Goal: Use online tool/utility: Utilize a website feature to perform a specific function

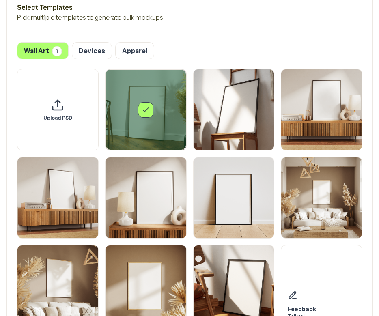
scroll to position [1063, 0]
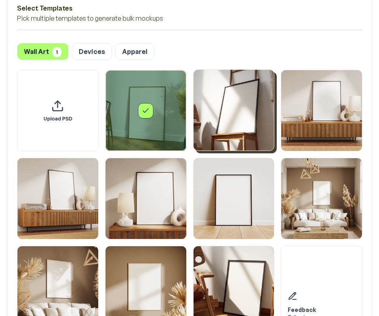
click at [234, 116] on img "Select template Framed Poster 2" at bounding box center [234, 110] width 81 height 81
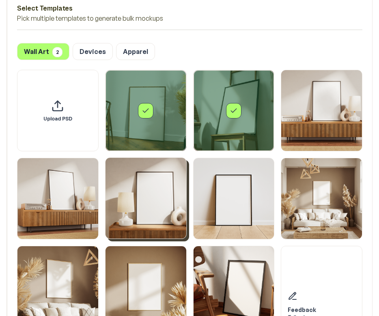
click at [164, 172] on img "Select template Framed Poster 5" at bounding box center [145, 198] width 81 height 81
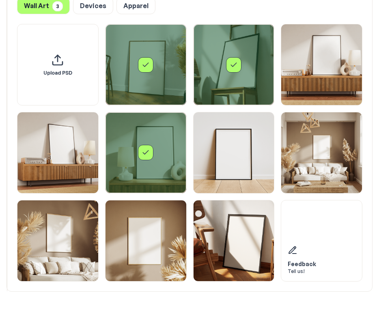
scroll to position [1116, 0]
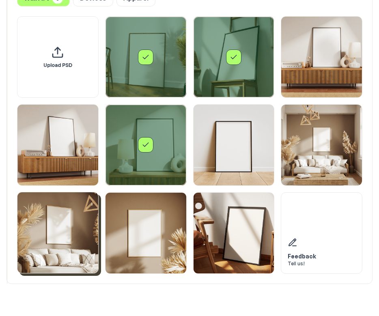
click at [68, 214] on img "Select template Framed Poster 8" at bounding box center [57, 232] width 81 height 81
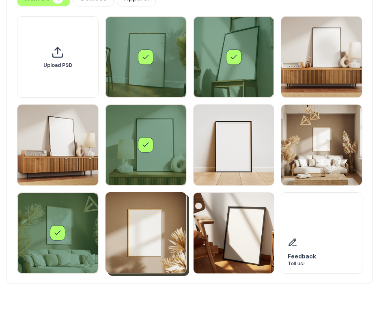
click at [125, 214] on img "Select template Framed Poster 9" at bounding box center [145, 232] width 81 height 81
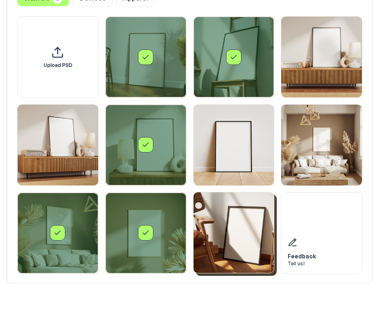
click at [217, 215] on img "Select template Framed Poster 10" at bounding box center [234, 232] width 81 height 81
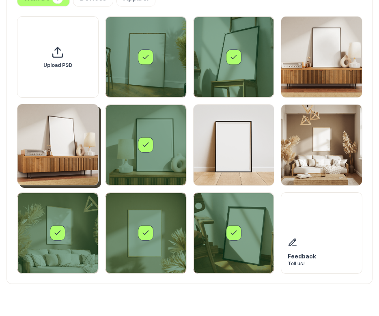
click at [56, 155] on img "Select template Framed Poster 4" at bounding box center [57, 144] width 81 height 81
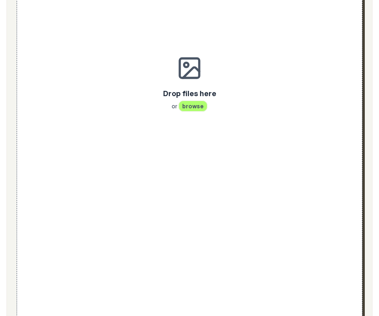
scroll to position [333, 0]
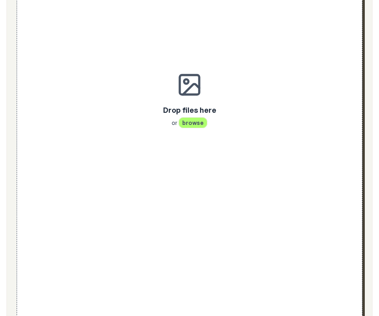
click at [184, 124] on span "browse" at bounding box center [192, 122] width 29 height 11
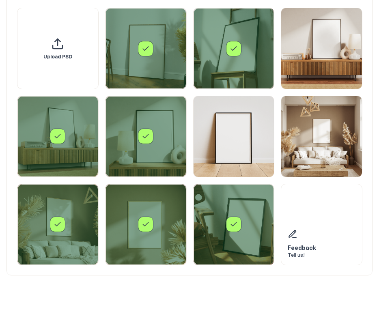
scroll to position [742, 0]
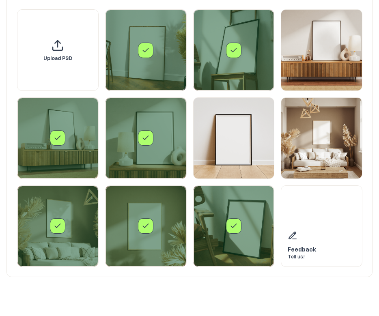
click at [54, 138] on icon "Select template Framed Poster 4" at bounding box center [58, 138] width 8 height 8
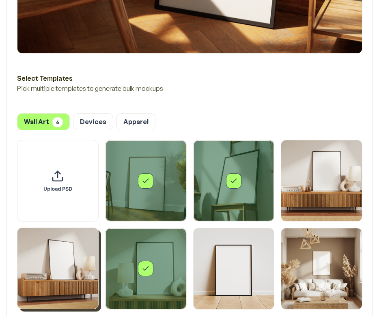
scroll to position [616, 0]
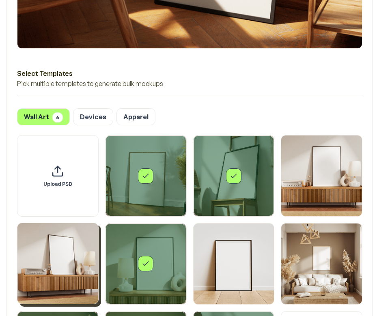
click at [59, 262] on img "Select template Framed Poster 4" at bounding box center [57, 263] width 81 height 81
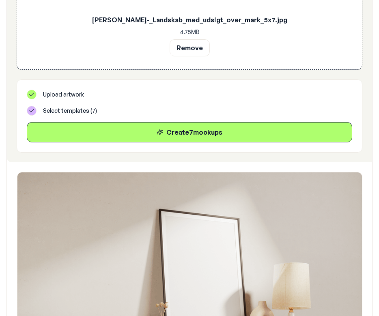
scroll to position [233, 0]
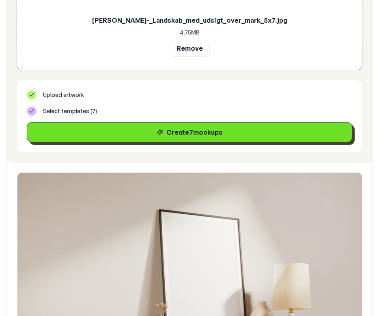
click at [172, 132] on div "Create 7 mockup s" at bounding box center [190, 132] width 312 height 10
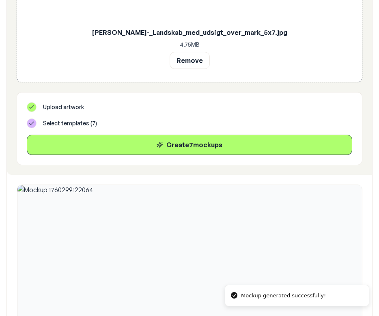
scroll to position [198, 0]
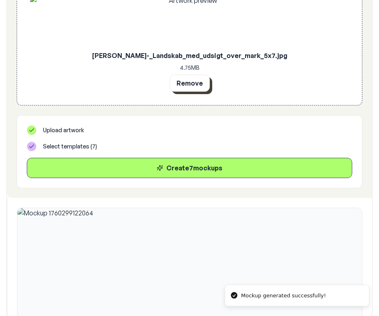
click at [193, 84] on button "Remove" at bounding box center [190, 83] width 40 height 17
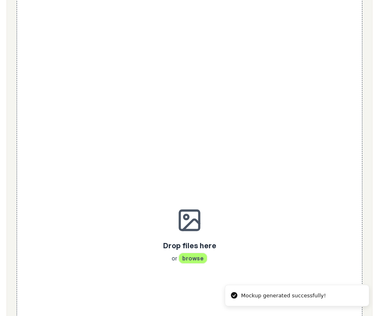
click at [183, 230] on icon at bounding box center [191, 224] width 16 height 11
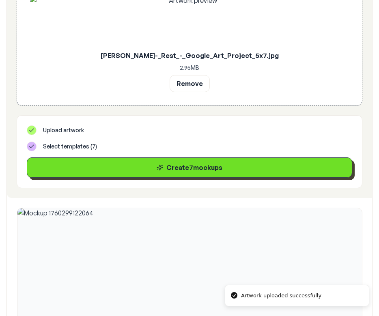
click at [151, 167] on div "Create 7 mockup s" at bounding box center [190, 168] width 312 height 10
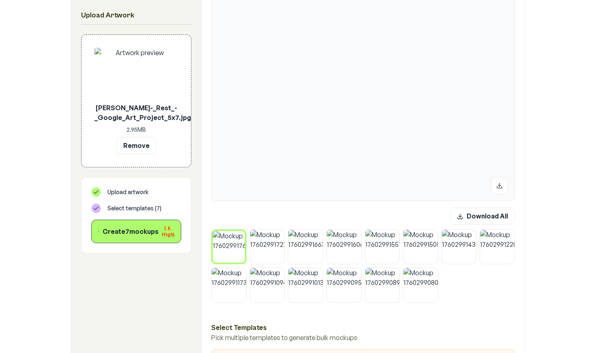
scroll to position [183, 0]
click at [146, 152] on button "Remove" at bounding box center [136, 145] width 40 height 17
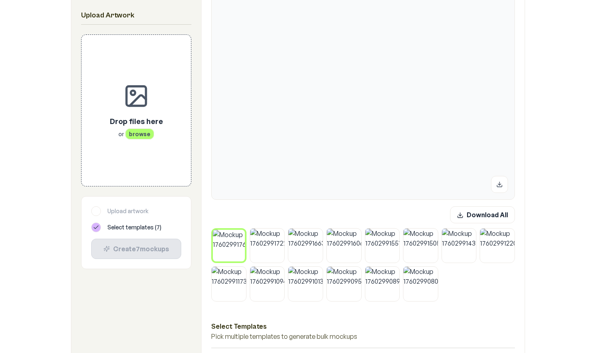
click at [143, 144] on div "Drop files here or browse" at bounding box center [137, 110] width 84 height 125
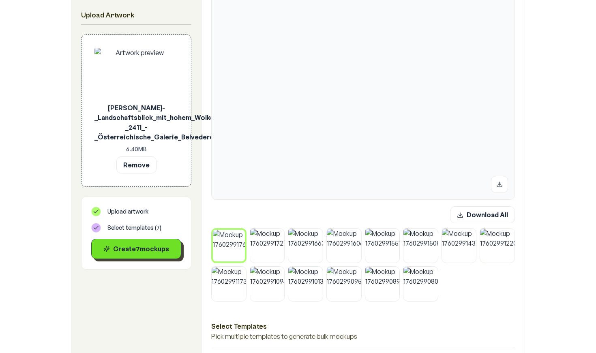
click at [160, 253] on div "Create 7 mockup s" at bounding box center [136, 249] width 76 height 10
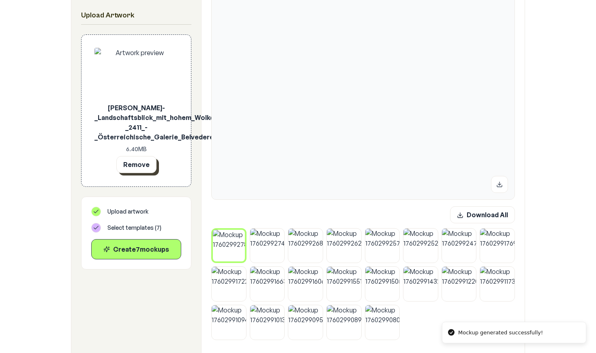
click at [144, 166] on button "Remove" at bounding box center [136, 164] width 40 height 17
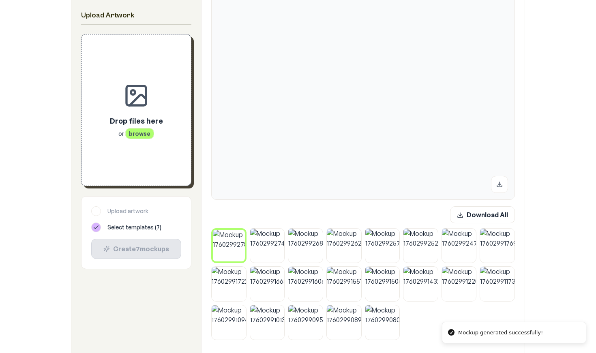
click at [138, 134] on span "browse" at bounding box center [139, 133] width 29 height 11
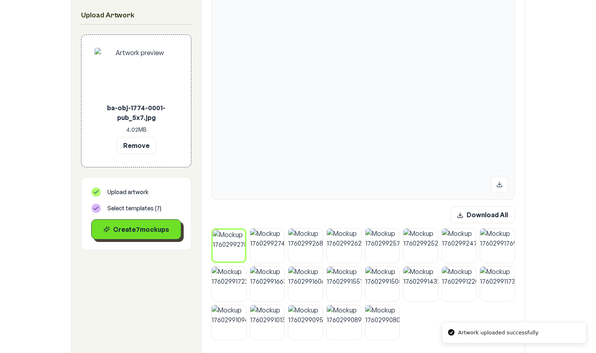
click at [150, 235] on button "Create 7 mockup s" at bounding box center [136, 229] width 90 height 20
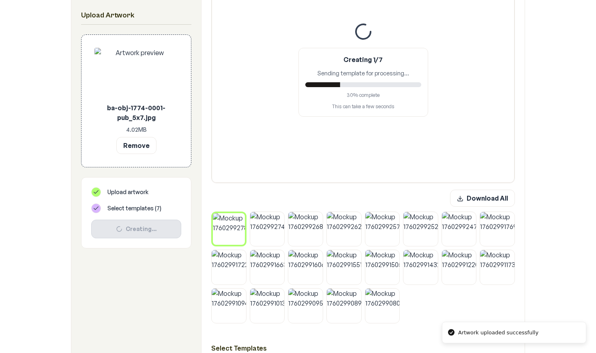
scroll to position [202, 0]
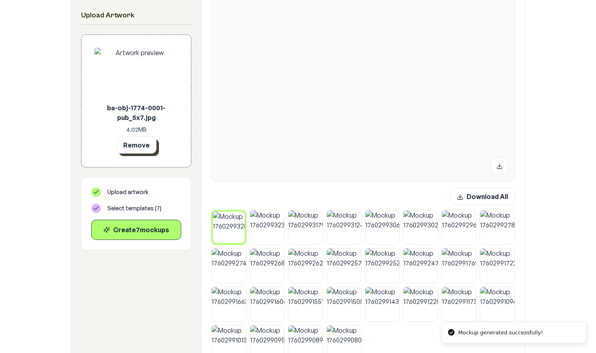
click at [145, 150] on button "Remove" at bounding box center [136, 145] width 40 height 17
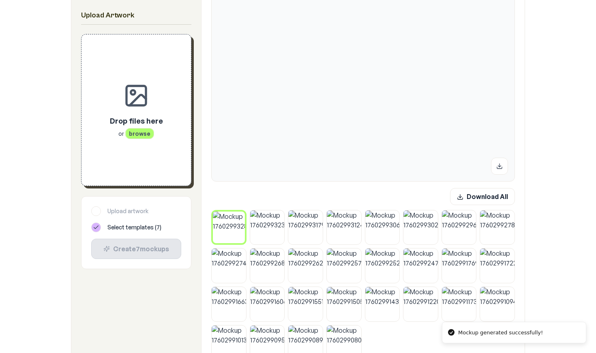
click at [145, 149] on div "Drop files here or browse" at bounding box center [137, 109] width 84 height 125
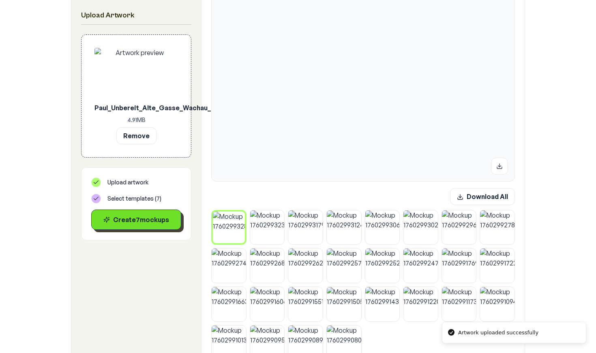
click at [135, 224] on div "Create 7 mockup s" at bounding box center [136, 220] width 76 height 10
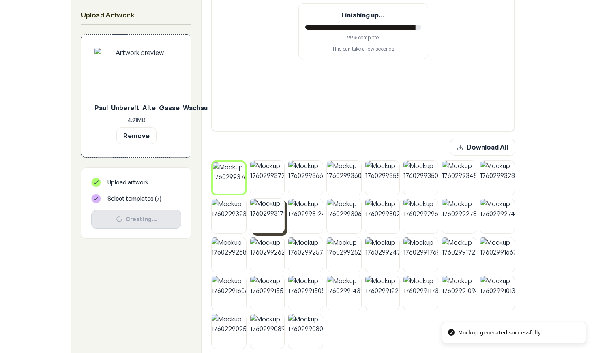
scroll to position [251, 0]
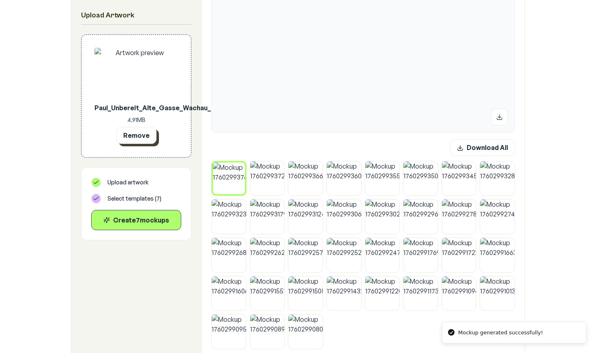
click at [140, 138] on button "Remove" at bounding box center [136, 135] width 40 height 17
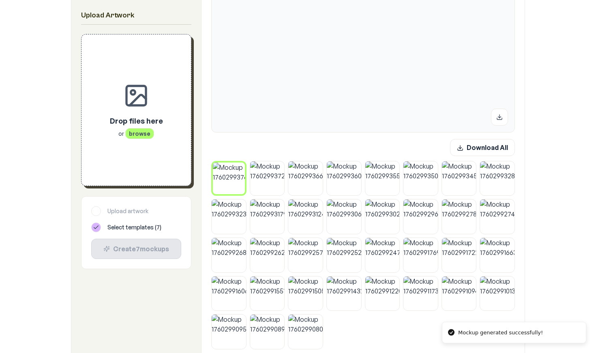
click at [140, 138] on span "browse" at bounding box center [139, 133] width 29 height 11
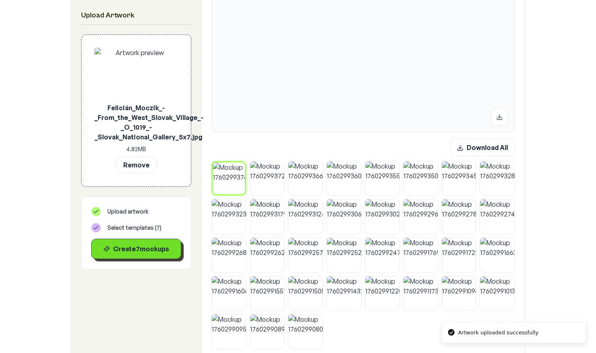
click at [138, 250] on div "Create 7 mockup s" at bounding box center [136, 249] width 76 height 10
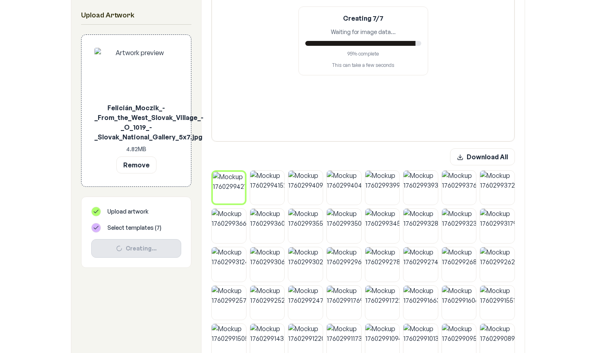
scroll to position [241, 0]
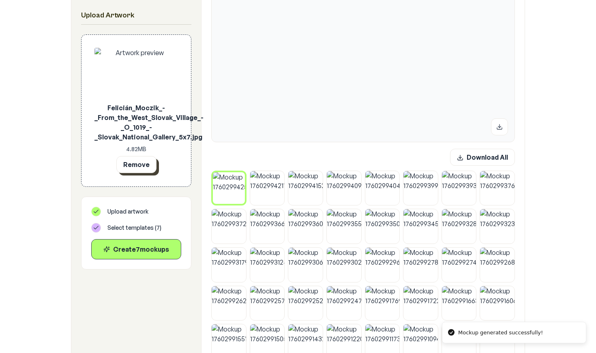
click at [143, 168] on button "Remove" at bounding box center [136, 164] width 40 height 17
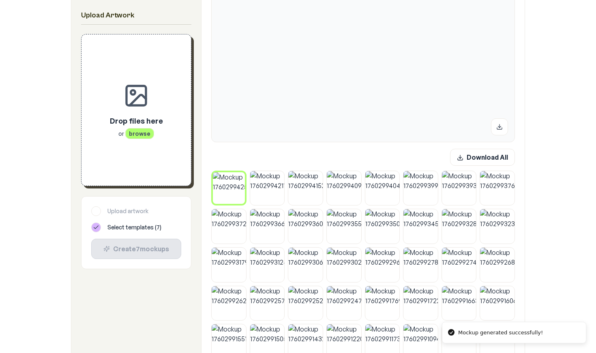
click at [145, 149] on div "Drop files here or browse" at bounding box center [137, 109] width 84 height 125
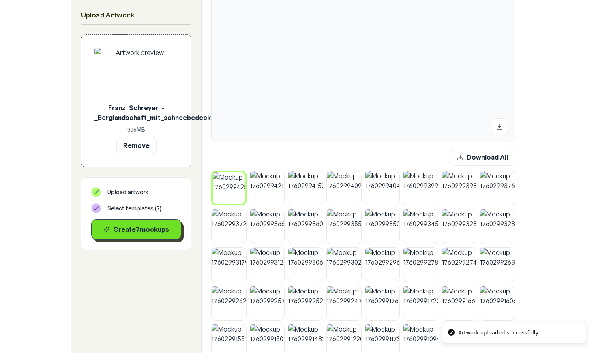
click at [133, 234] on button "Create 7 mockup s" at bounding box center [136, 229] width 90 height 20
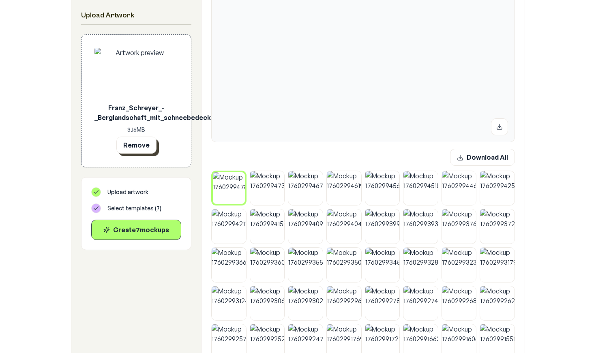
click at [144, 147] on button "Remove" at bounding box center [136, 145] width 40 height 17
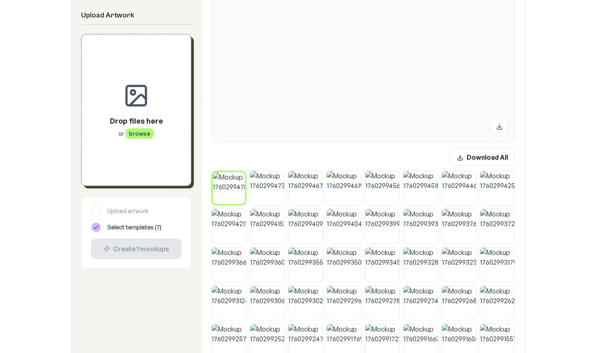
click at [144, 147] on div "Drop files here or browse" at bounding box center [137, 109] width 84 height 125
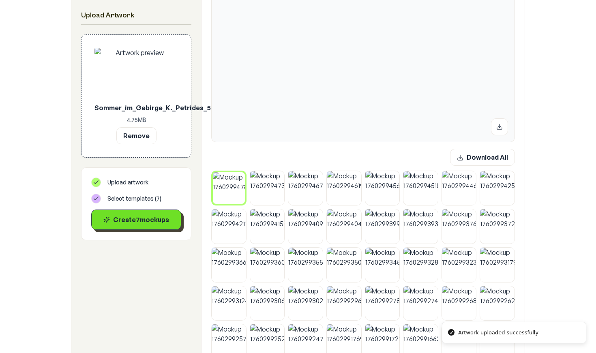
click at [147, 217] on div "Create 7 mockup s" at bounding box center [136, 220] width 76 height 10
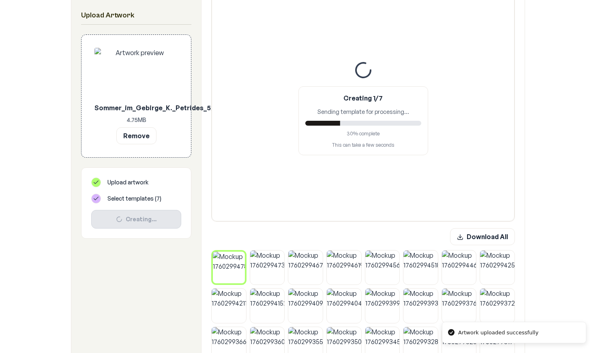
scroll to position [236, 0]
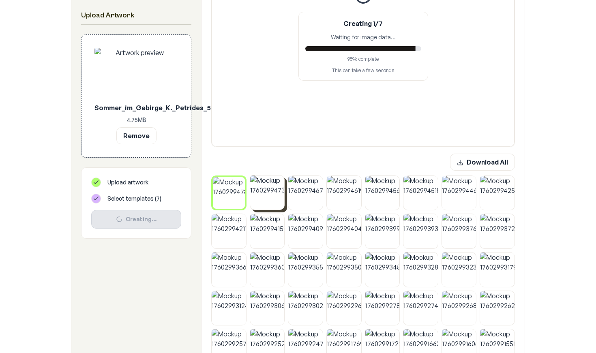
click at [265, 193] on img at bounding box center [267, 193] width 34 height 34
click at [232, 191] on img at bounding box center [229, 193] width 34 height 34
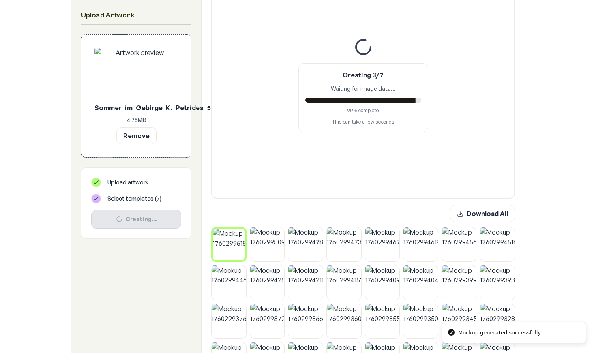
scroll to position [169, 0]
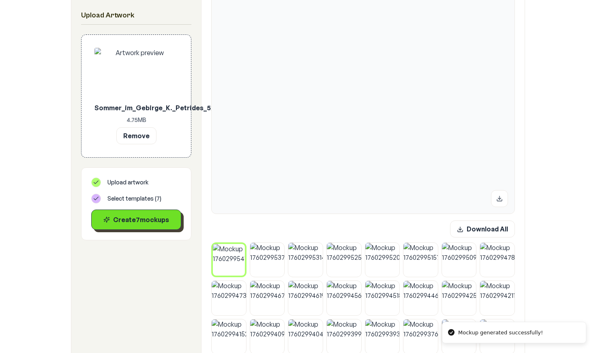
click at [148, 219] on div "Create 7 mockup s" at bounding box center [136, 220] width 76 height 10
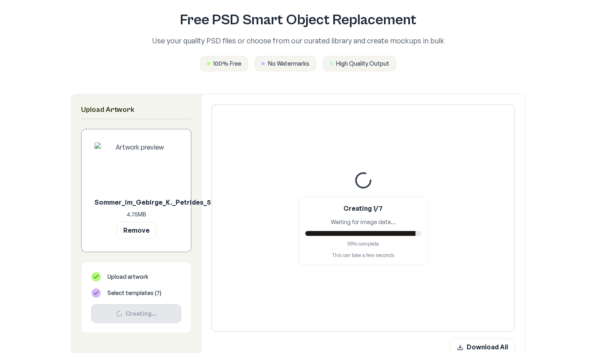
scroll to position [132, 0]
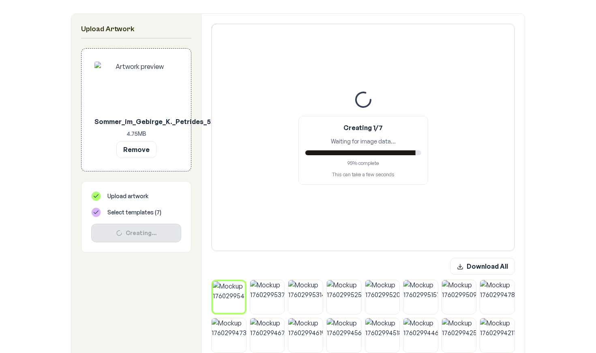
click at [378, 204] on div "Creating 1/7 Waiting for image data... 95 % complete This can take a few seconds" at bounding box center [363, 137] width 303 height 227
click at [377, 163] on div "95 % complete" at bounding box center [363, 163] width 116 height 6
click at [137, 149] on button "Remove" at bounding box center [136, 149] width 40 height 17
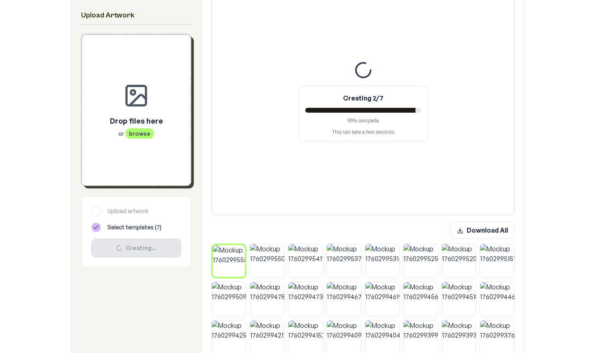
scroll to position [174, 0]
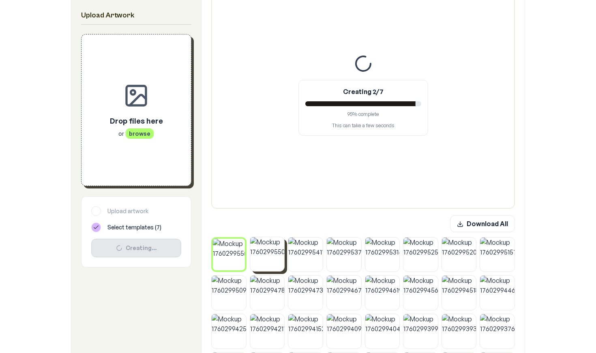
click at [268, 257] on img at bounding box center [267, 254] width 34 height 34
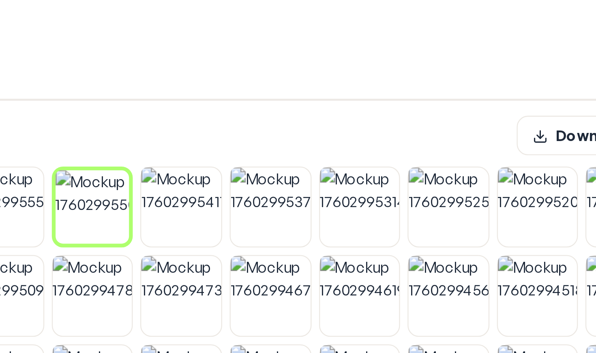
scroll to position [139, 0]
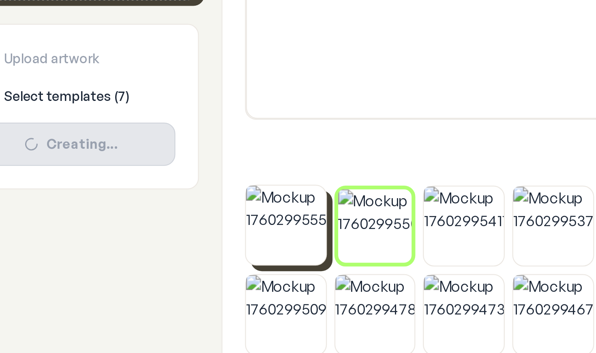
click at [242, 272] on icon at bounding box center [244, 274] width 5 height 5
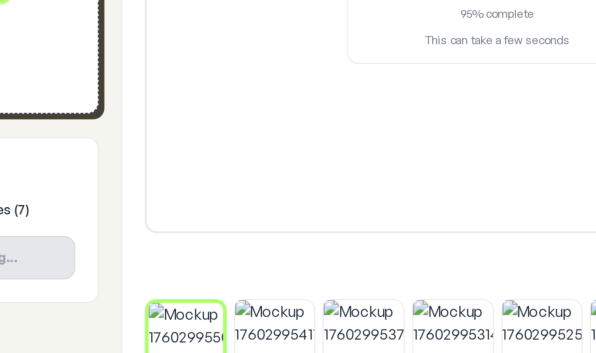
scroll to position [180, 0]
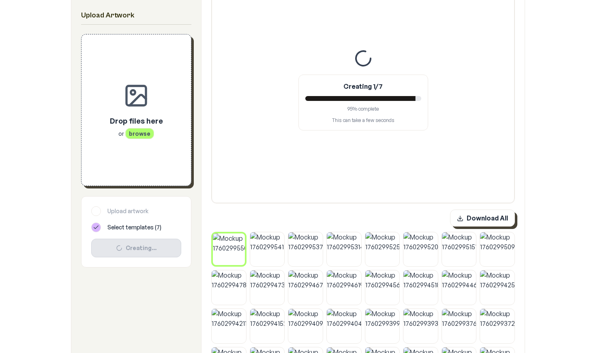
drag, startPoint x: 228, startPoint y: 155, endPoint x: 479, endPoint y: 219, distance: 258.6
click at [378, 219] on button "Download All" at bounding box center [482, 218] width 65 height 17
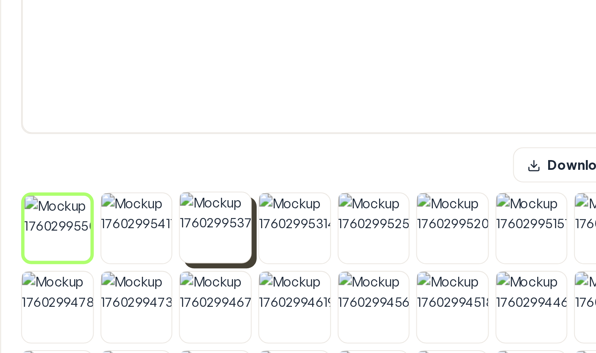
scroll to position [137, 0]
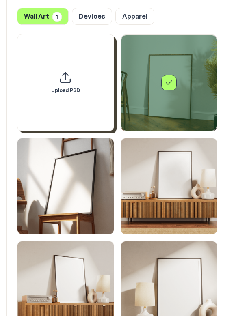
scroll to position [878, 0]
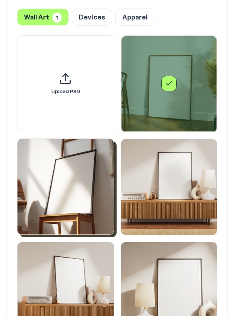
click at [71, 155] on img "Select template Framed Poster 2" at bounding box center [65, 187] width 96 height 96
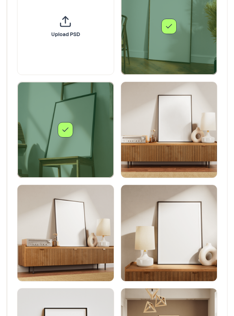
scroll to position [955, 0]
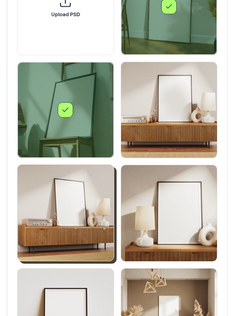
click at [87, 177] on img "Select template Framed Poster 4" at bounding box center [65, 213] width 96 height 96
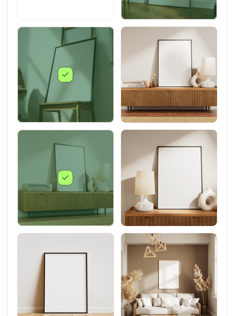
scroll to position [993, 0]
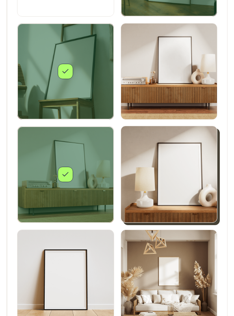
click at [160, 145] on img "Select template Framed Poster 5" at bounding box center [169, 174] width 96 height 96
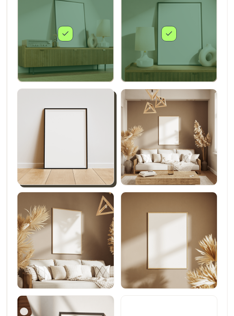
scroll to position [1155, 0]
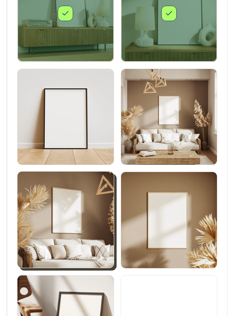
click at [80, 183] on img "Select template Framed Poster 8" at bounding box center [65, 220] width 96 height 96
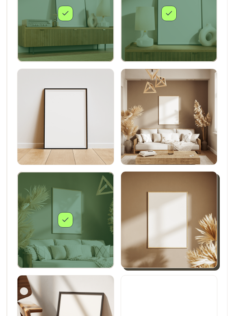
click at [147, 190] on img "Select template Framed Poster 9" at bounding box center [169, 220] width 96 height 96
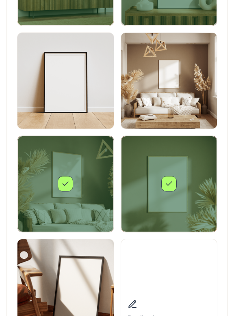
scroll to position [1191, 0]
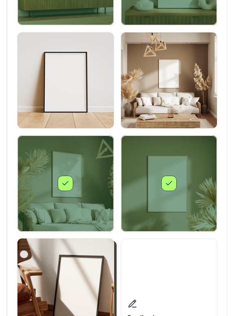
click at [79, 260] on img "Select template Framed Poster 10" at bounding box center [65, 287] width 96 height 96
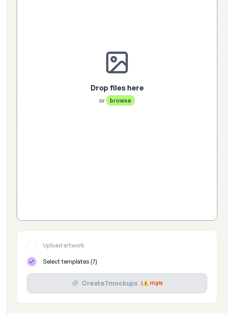
scroll to position [295, 0]
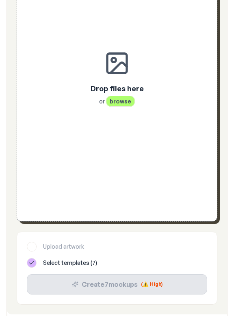
click at [124, 96] on span "browse" at bounding box center [120, 101] width 29 height 11
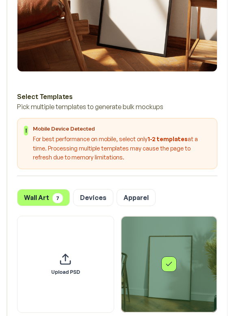
scroll to position [716, 0]
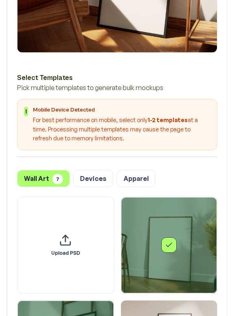
click at [148, 215] on div "Select template Framed Poster" at bounding box center [169, 245] width 96 height 96
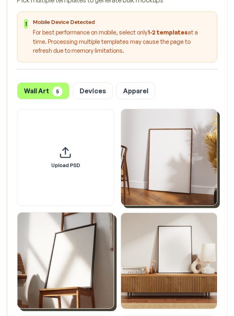
scroll to position [805, 0]
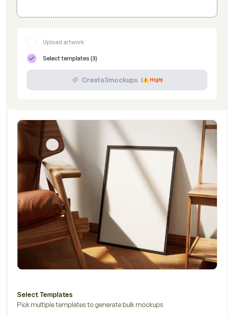
scroll to position [495, 0]
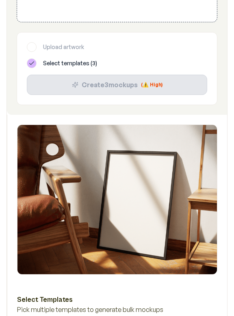
click at [33, 42] on div at bounding box center [32, 47] width 10 height 10
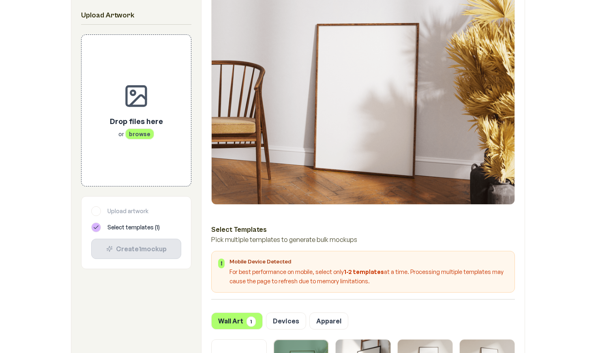
scroll to position [169, 0]
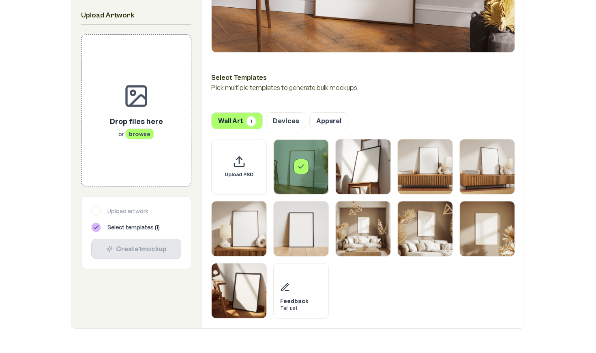
scroll to position [331, 0]
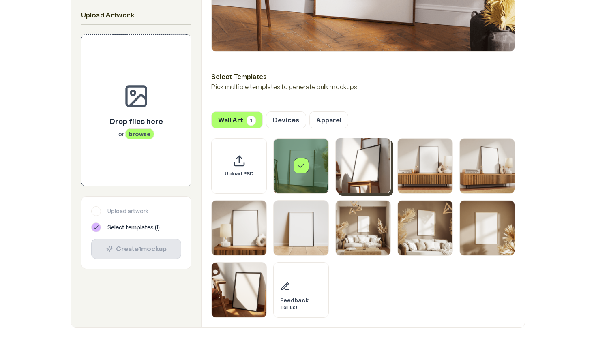
click at [351, 179] on img "Select template Framed Poster 2" at bounding box center [363, 165] width 55 height 55
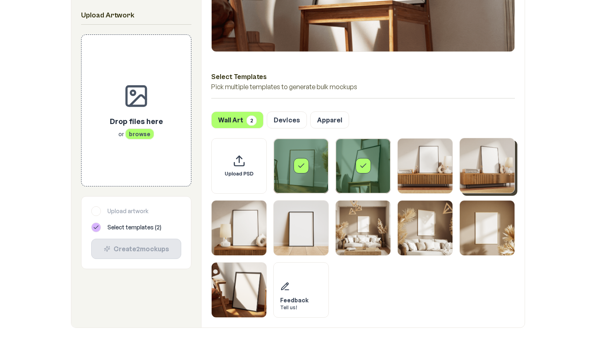
click at [490, 163] on img "Select template Framed Poster 4" at bounding box center [487, 165] width 55 height 55
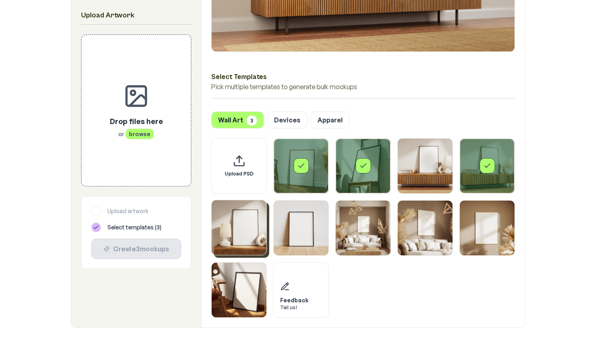
click at [219, 241] on img "Select template Framed Poster 5" at bounding box center [239, 227] width 55 height 55
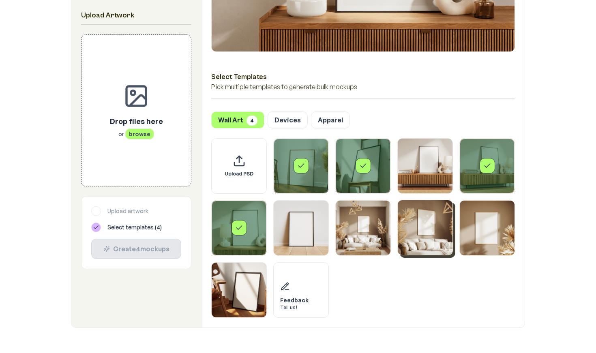
click at [414, 225] on img "Select template Framed Poster 8" at bounding box center [425, 227] width 55 height 55
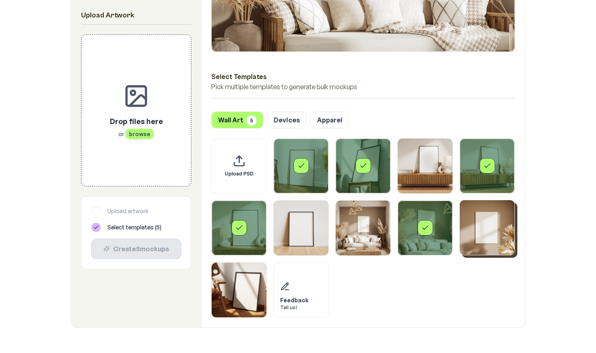
click at [483, 230] on img "Select template Framed Poster 9" at bounding box center [487, 227] width 55 height 55
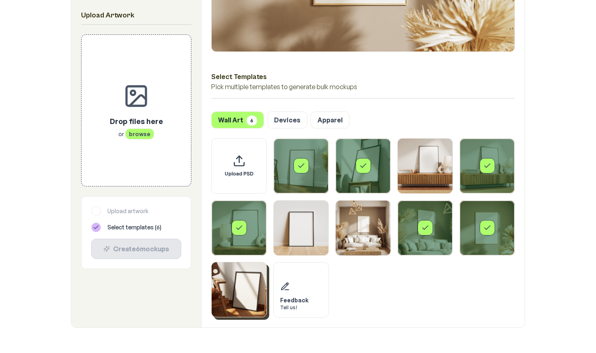
click at [232, 275] on img "Select template Framed Poster 10" at bounding box center [239, 289] width 55 height 55
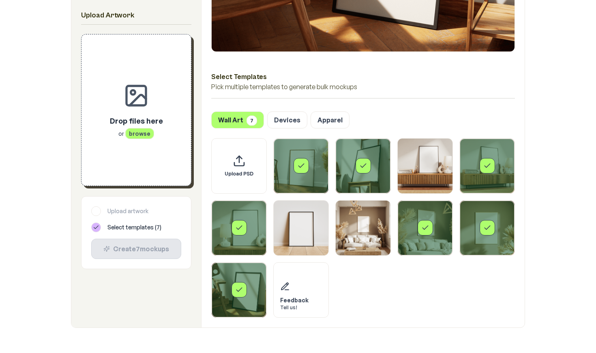
click at [144, 132] on span "browse" at bounding box center [139, 133] width 29 height 11
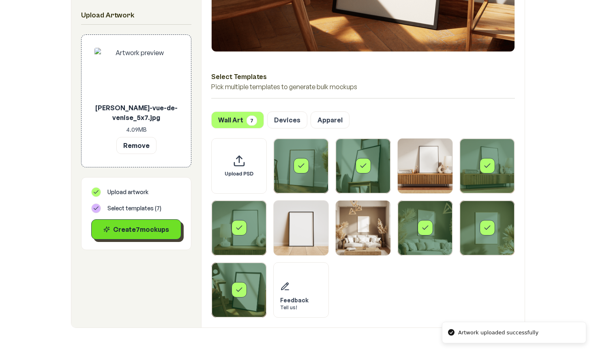
click at [141, 233] on div "Create 7 mockup s" at bounding box center [136, 230] width 76 height 10
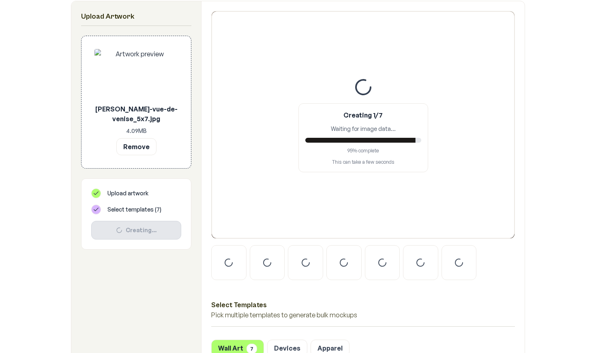
scroll to position [146, 0]
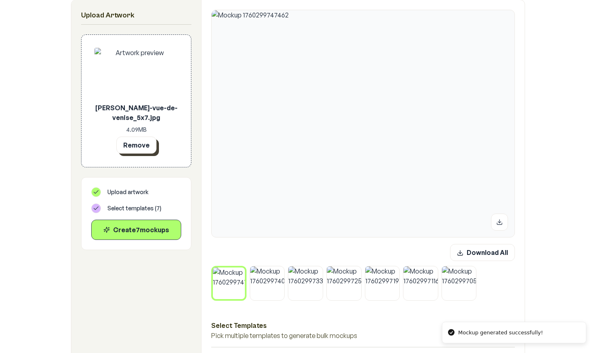
click at [139, 146] on button "Remove" at bounding box center [136, 145] width 40 height 17
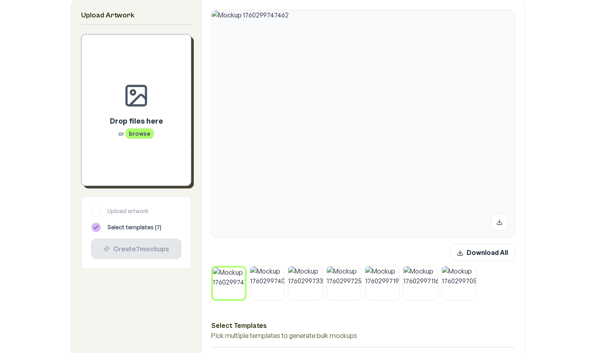
click at [148, 147] on div "Drop files here or browse" at bounding box center [137, 109] width 84 height 125
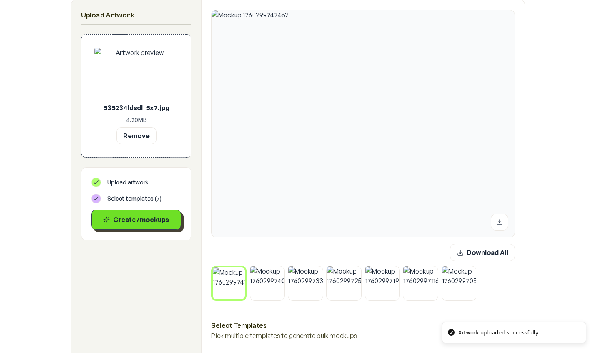
click at [140, 221] on div "Create 7 mockup s" at bounding box center [136, 220] width 76 height 10
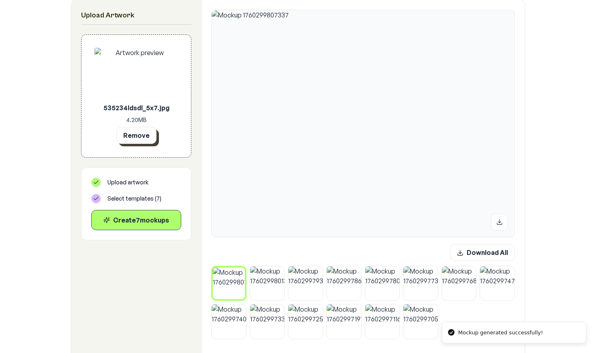
click at [143, 137] on button "Remove" at bounding box center [136, 135] width 40 height 17
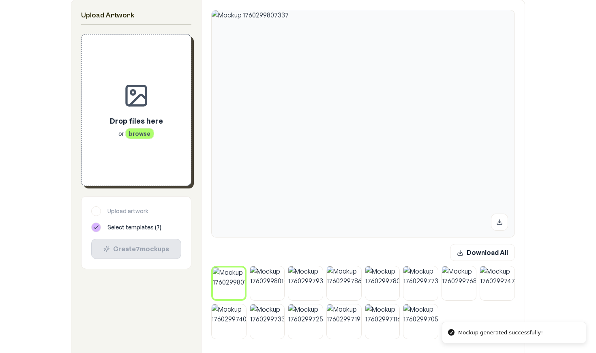
click at [143, 140] on div "Drop files here or browse" at bounding box center [137, 109] width 84 height 125
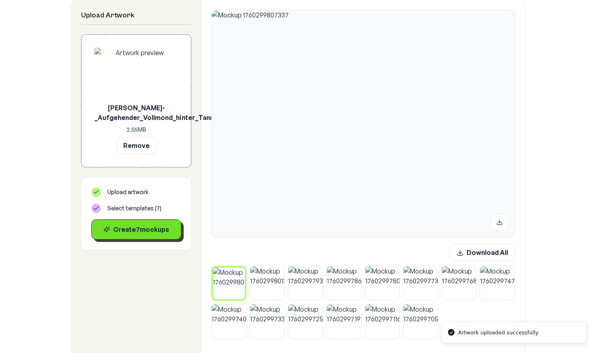
click at [146, 232] on div "Create 7 mockup s" at bounding box center [136, 230] width 76 height 10
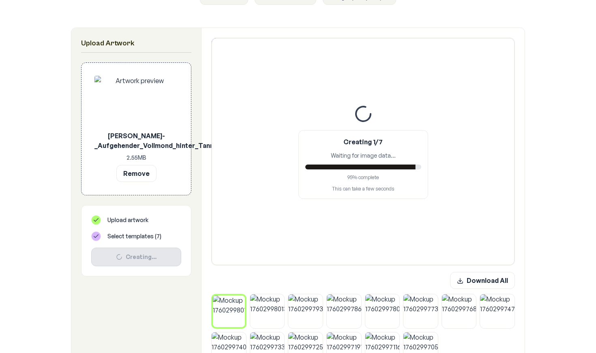
scroll to position [123, 0]
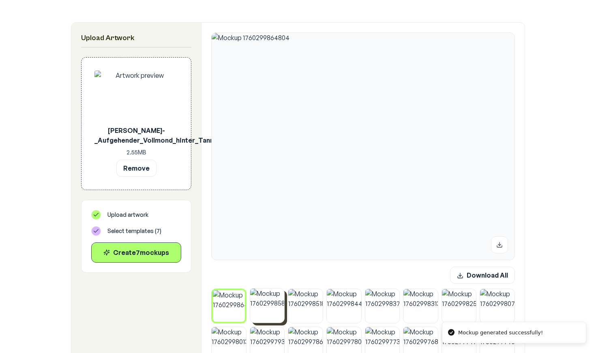
click at [265, 317] on img at bounding box center [267, 306] width 34 height 34
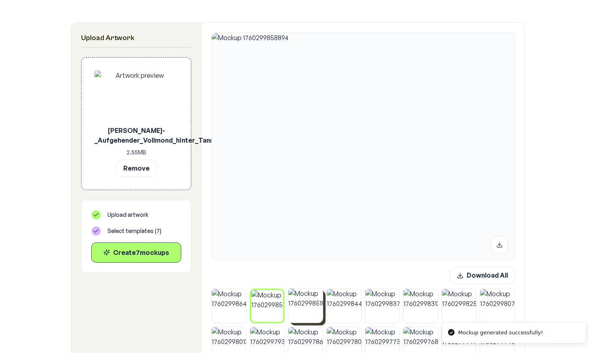
click at [301, 315] on img at bounding box center [305, 306] width 34 height 34
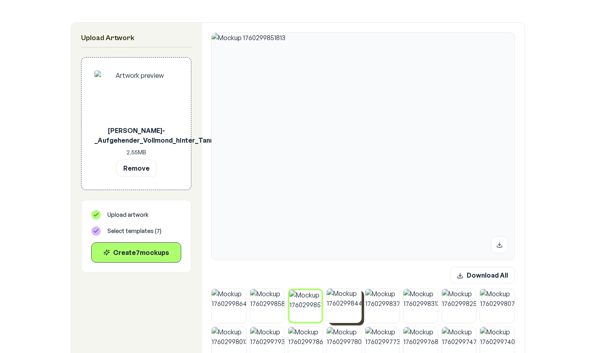
click at [334, 317] on img at bounding box center [344, 306] width 34 height 34
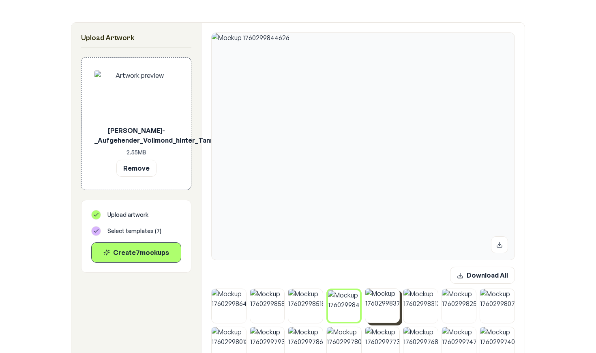
click at [373, 317] on img at bounding box center [383, 306] width 34 height 34
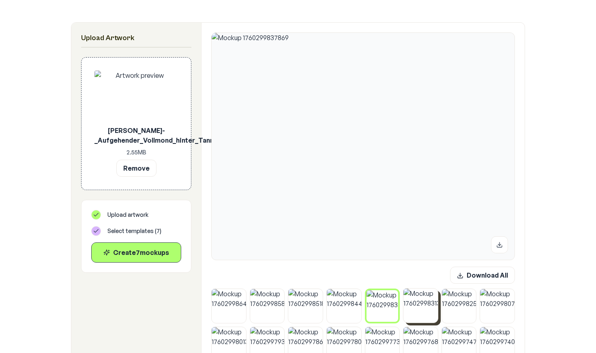
click at [417, 318] on img at bounding box center [421, 306] width 34 height 34
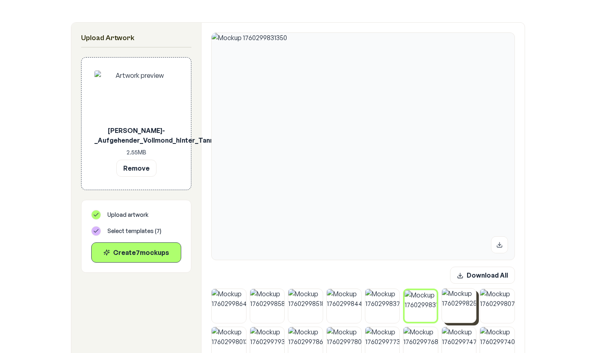
click at [453, 321] on img at bounding box center [459, 306] width 34 height 34
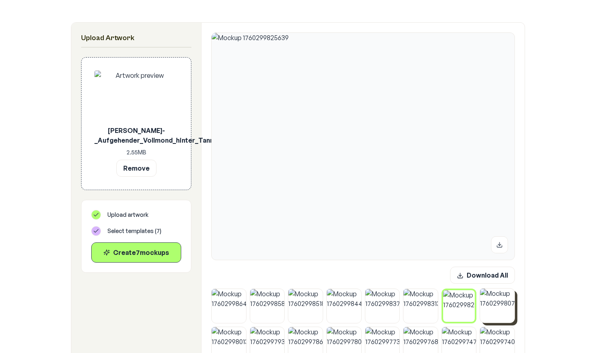
click at [494, 325] on div at bounding box center [363, 345] width 304 height 112
click at [495, 316] on img at bounding box center [497, 306] width 34 height 34
click at [474, 310] on img at bounding box center [459, 306] width 34 height 34
click at [146, 171] on button "Remove" at bounding box center [136, 167] width 40 height 17
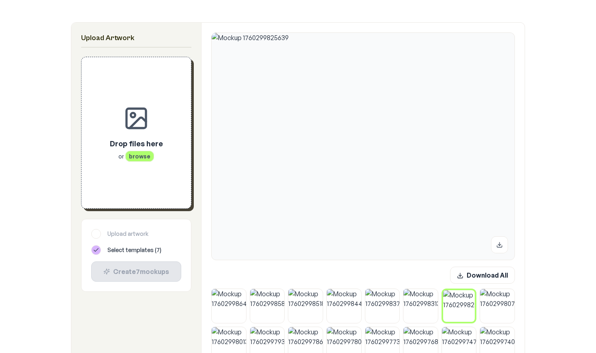
click at [147, 181] on div "Drop files here or browse" at bounding box center [137, 132] width 84 height 125
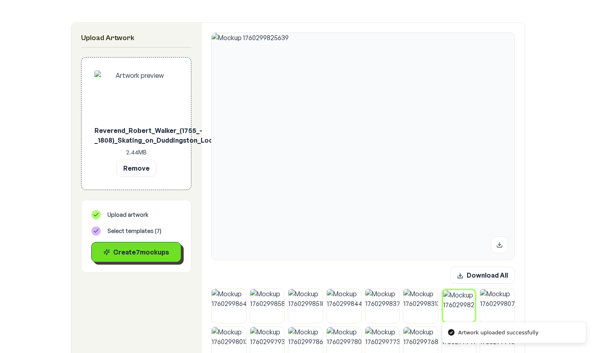
click at [147, 252] on div "Create 7 mockup s" at bounding box center [136, 252] width 76 height 10
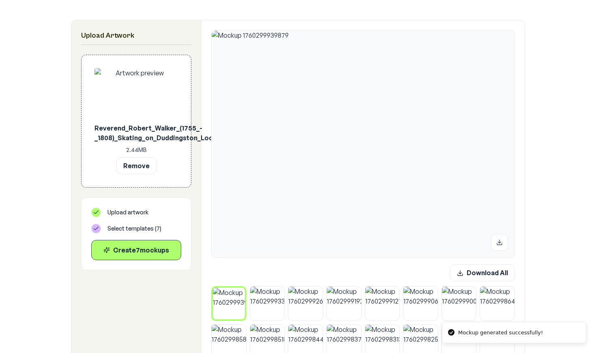
scroll to position [127, 0]
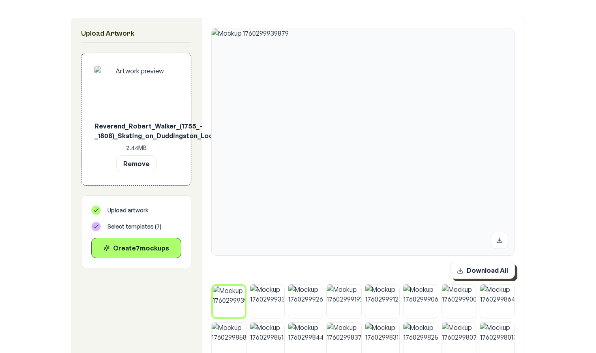
click at [468, 271] on button "Download All" at bounding box center [482, 270] width 65 height 17
